Goal: Information Seeking & Learning: Learn about a topic

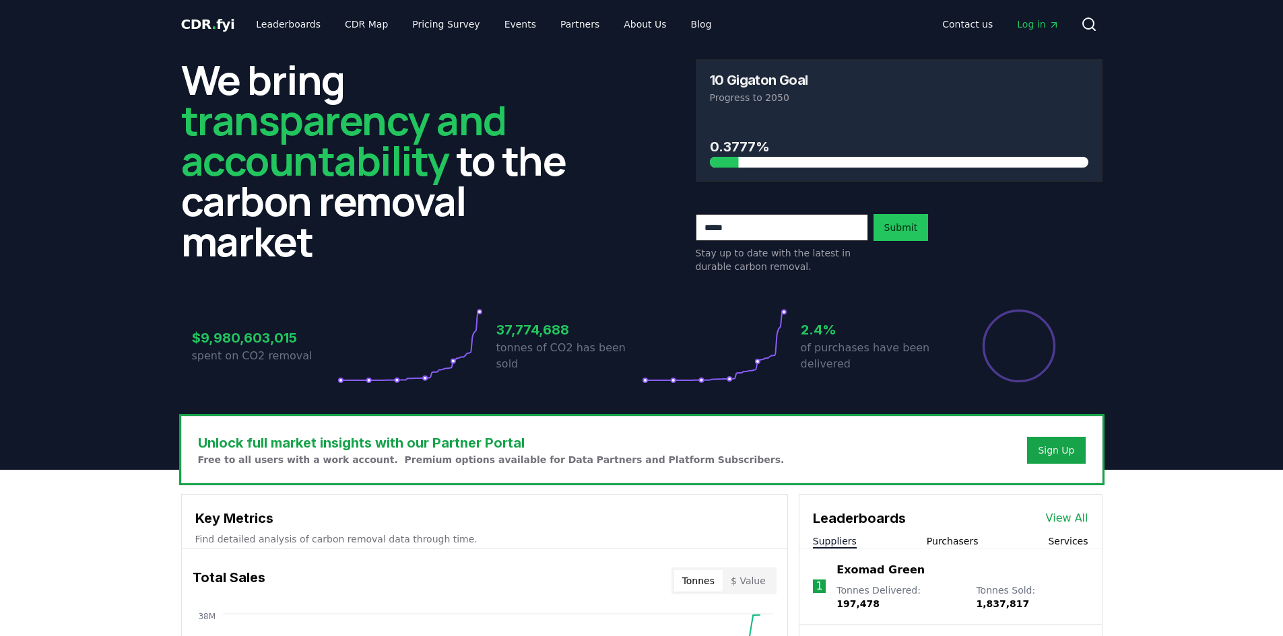
scroll to position [539, 0]
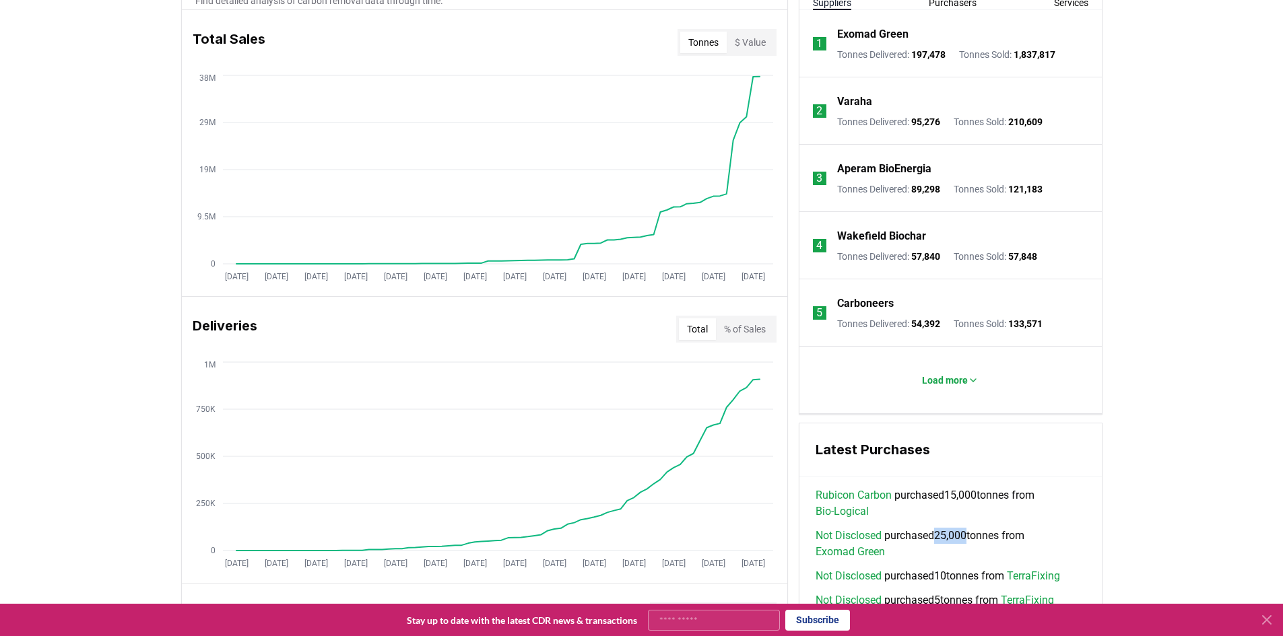
drag, startPoint x: 940, startPoint y: 532, endPoint x: 973, endPoint y: 540, distance: 34.0
click at [973, 540] on span "Not Disclosed purchased 25,000 tonnes from Exomad Green" at bounding box center [950, 544] width 270 height 32
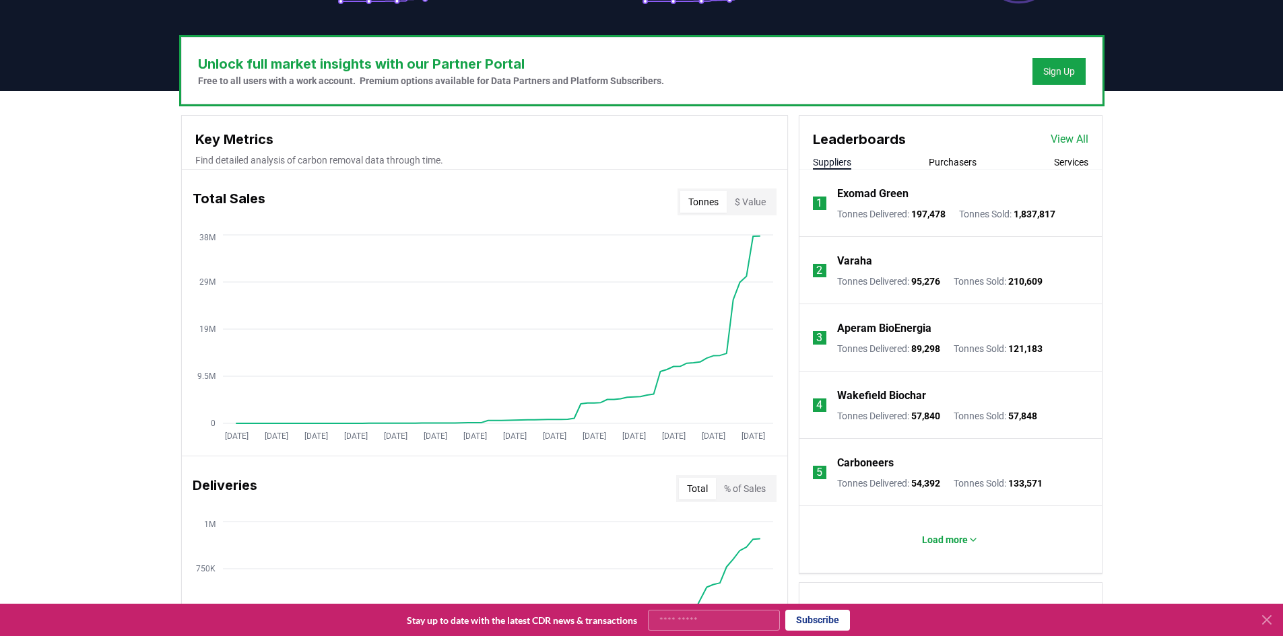
scroll to position [404, 0]
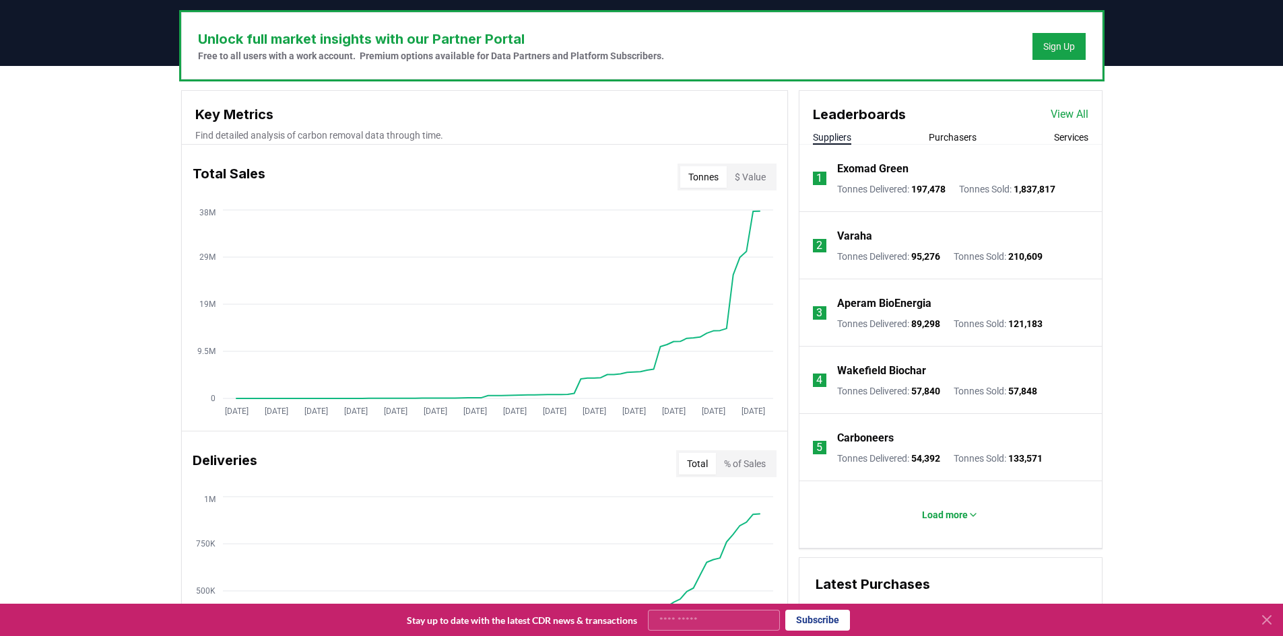
click at [890, 162] on p "Exomad Green" at bounding box center [872, 169] width 71 height 16
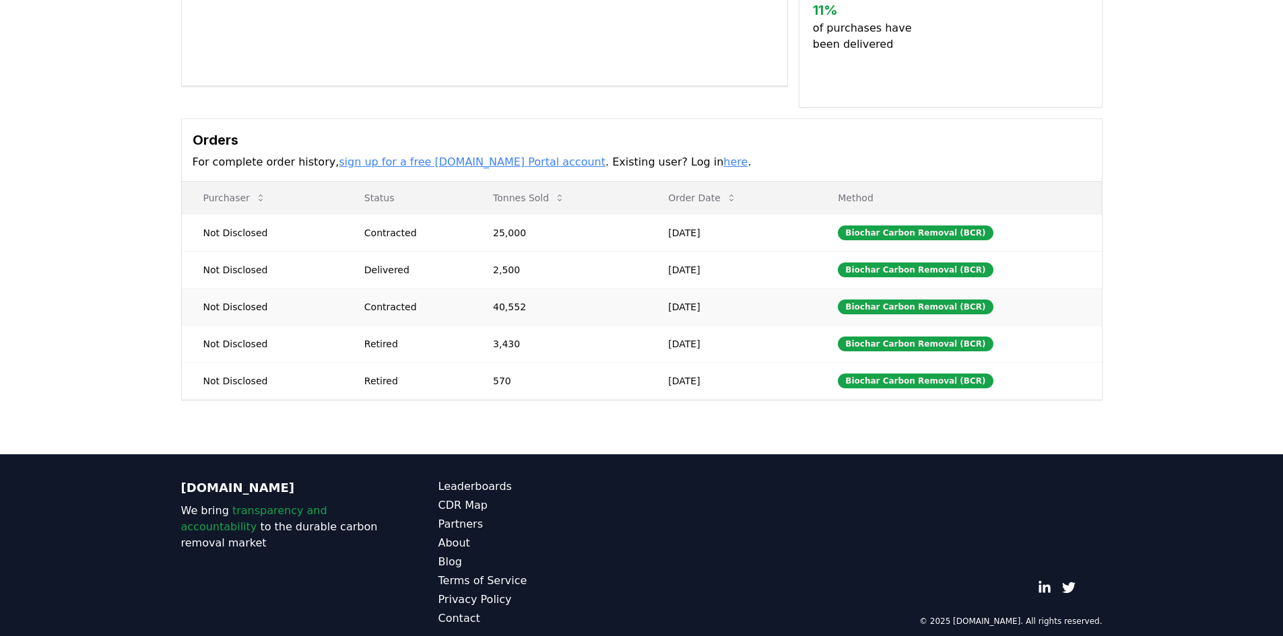
scroll to position [318, 0]
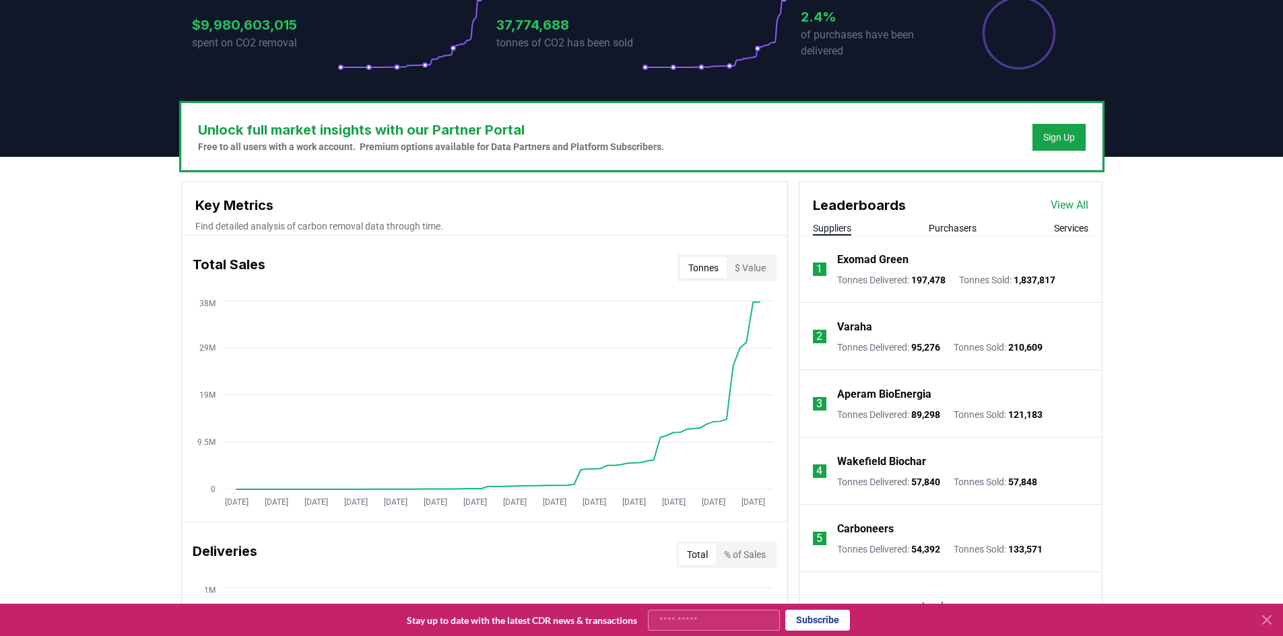
scroll to position [354, 0]
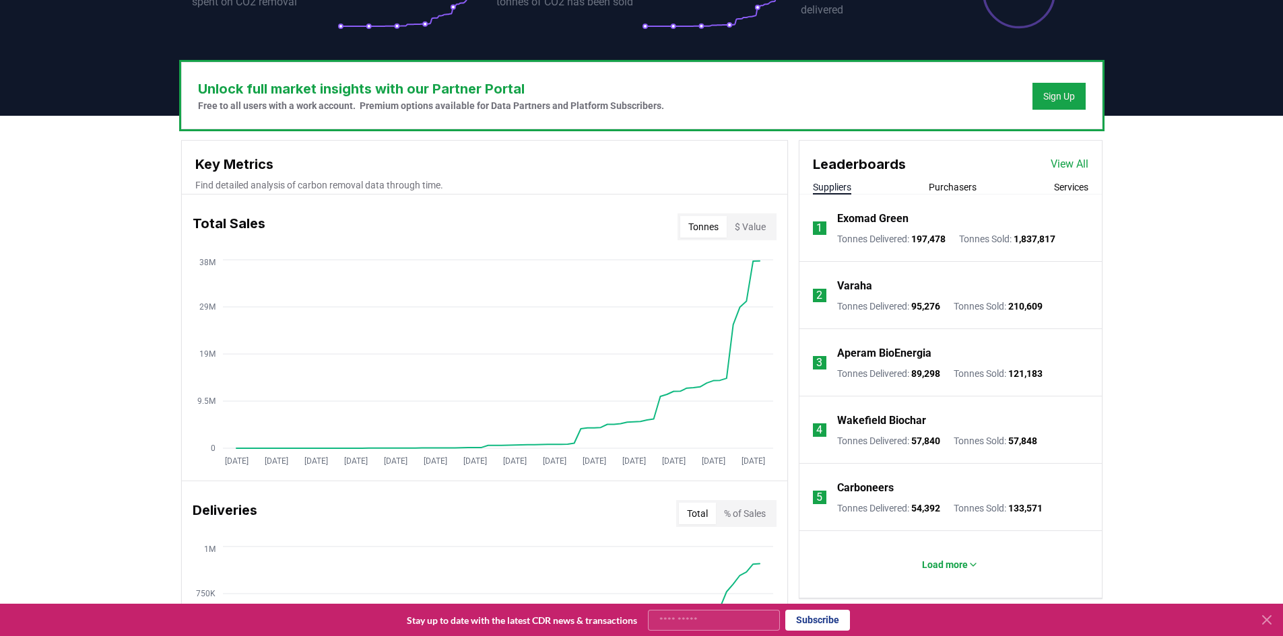
click at [1178, 438] on div "Unlock full market insights with our Partner Portal Free to all users with a wo…" at bounding box center [641, 648] width 1283 height 1065
click at [1065, 166] on link "View All" at bounding box center [1069, 164] width 38 height 16
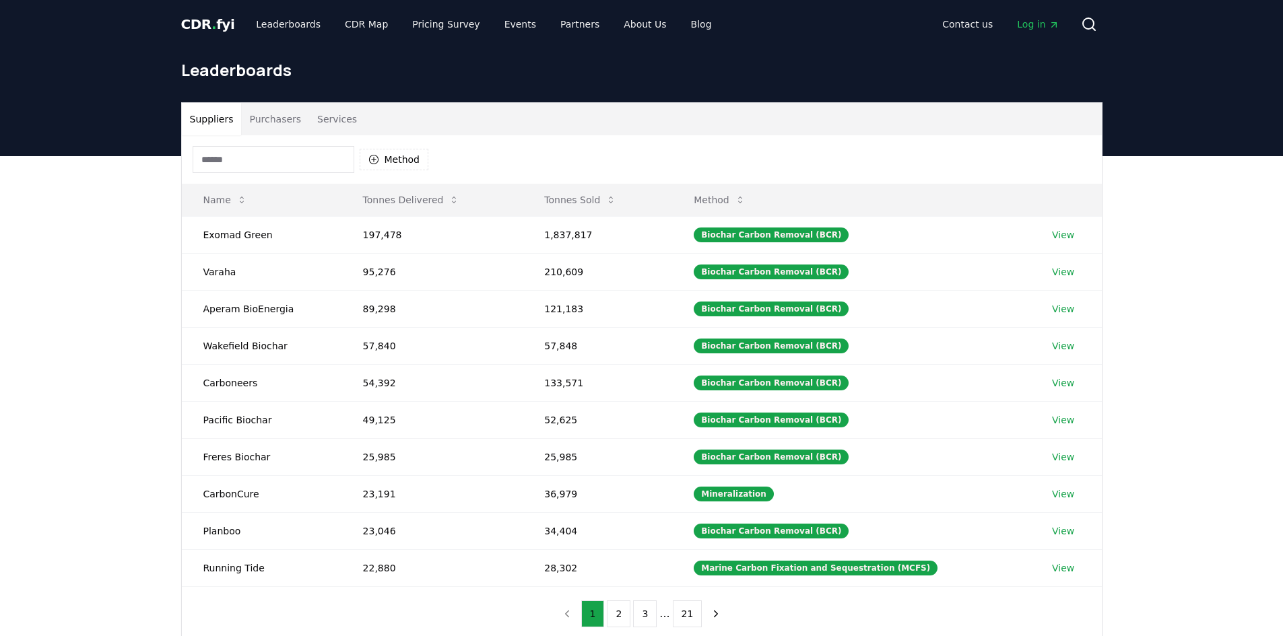
scroll to position [135, 0]
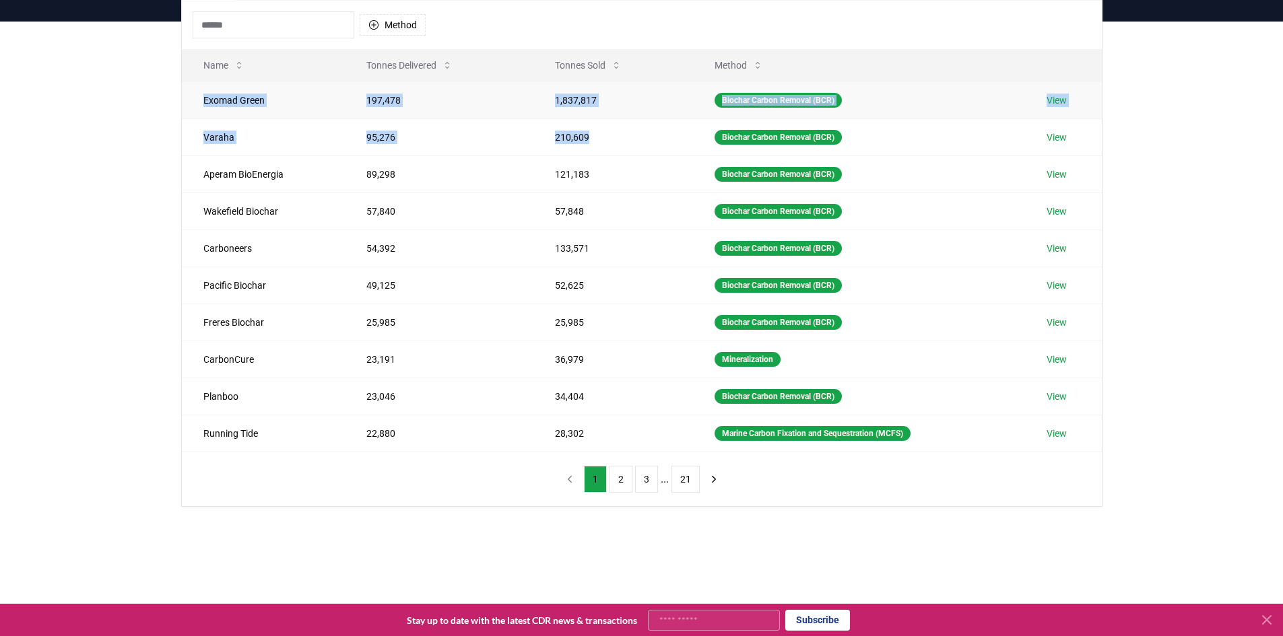
drag, startPoint x: 195, startPoint y: 101, endPoint x: 606, endPoint y: 118, distance: 411.8
click at [606, 119] on tbody "Exomad Green 197,478 1,837,817 Biochar Carbon Removal (BCR) View Varaha 95,276 …" at bounding box center [642, 266] width 920 height 370
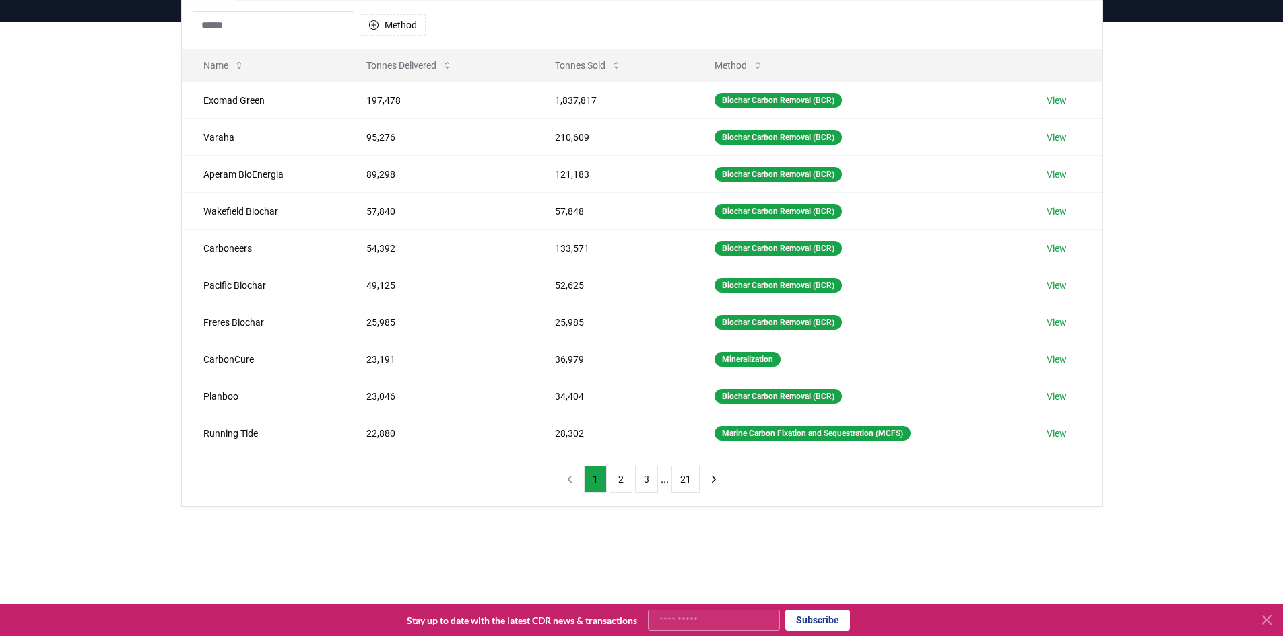
click at [1140, 271] on div "Suppliers Purchasers Services Method Name Tonnes Delivered Tonnes Sold Method E…" at bounding box center [641, 291] width 1283 height 539
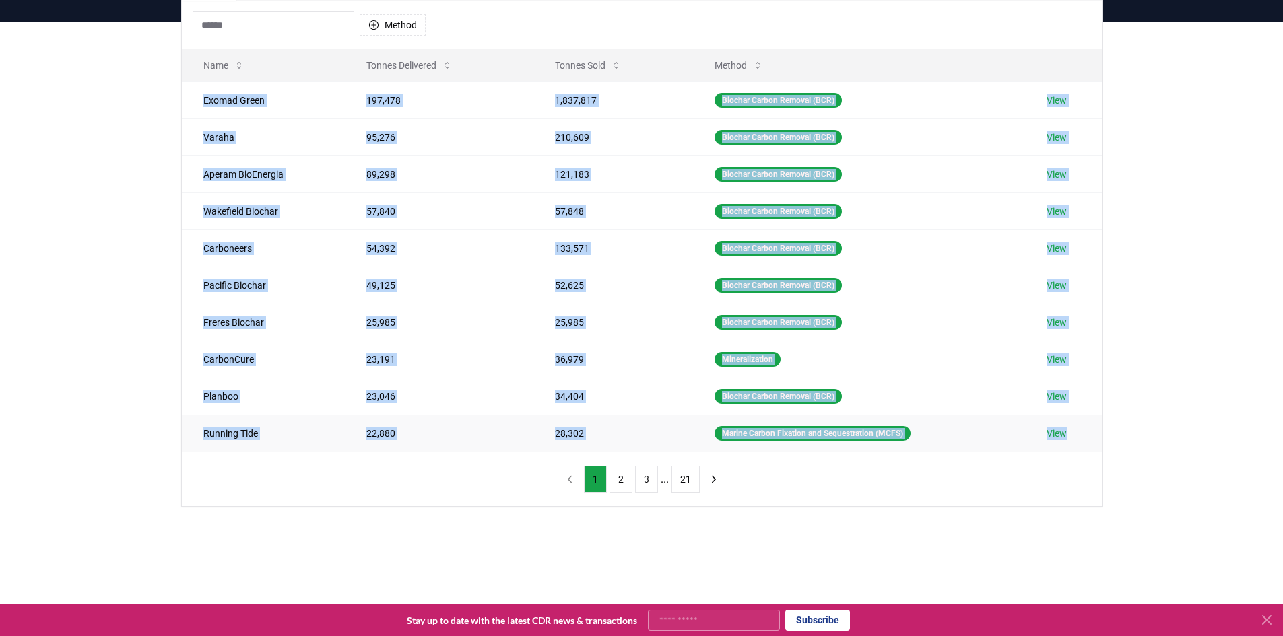
drag, startPoint x: 194, startPoint y: 104, endPoint x: 1068, endPoint y: 447, distance: 939.1
click at [1068, 447] on tbody "Exomad Green 197,478 1,837,817 Biochar Carbon Removal (BCR) View Varaha 95,276 …" at bounding box center [642, 266] width 920 height 370
copy tbody "Exomad Green 197,478 1,837,817 Biochar Carbon Removal (BCR) View Varaha 95,276 …"
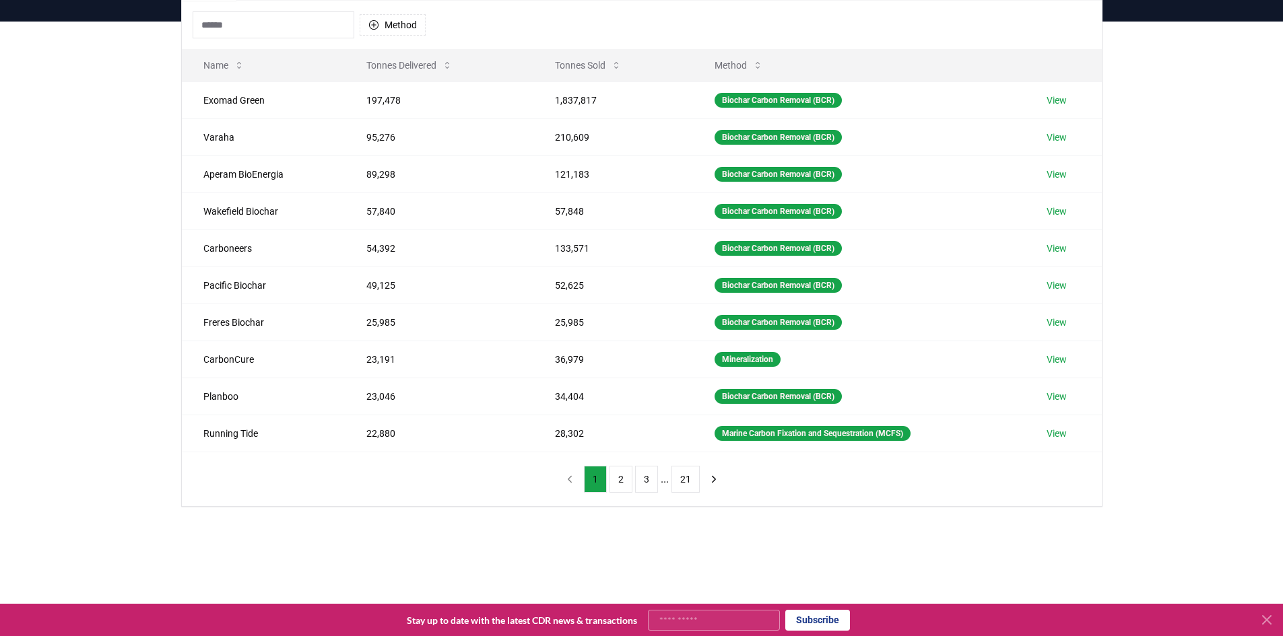
click at [263, 561] on main "Suppliers Purchasers Services Method Name Tonnes Delivered Tonnes Sold Method E…" at bounding box center [641, 340] width 1283 height 636
